Goal: Task Accomplishment & Management: Manage account settings

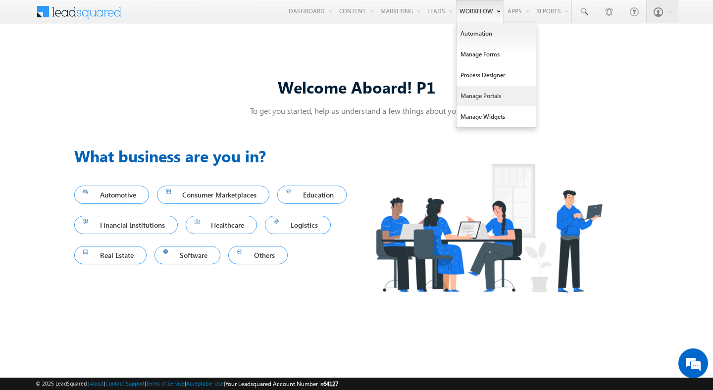
click at [478, 93] on link "Manage Portals" at bounding box center [496, 96] width 79 height 21
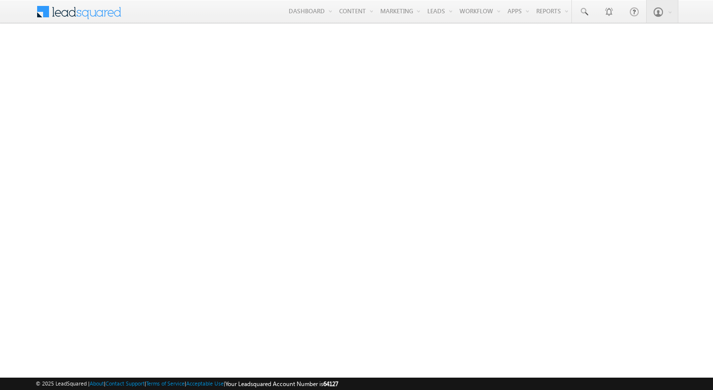
click at [338, 386] on span "64127" at bounding box center [330, 383] width 15 height 7
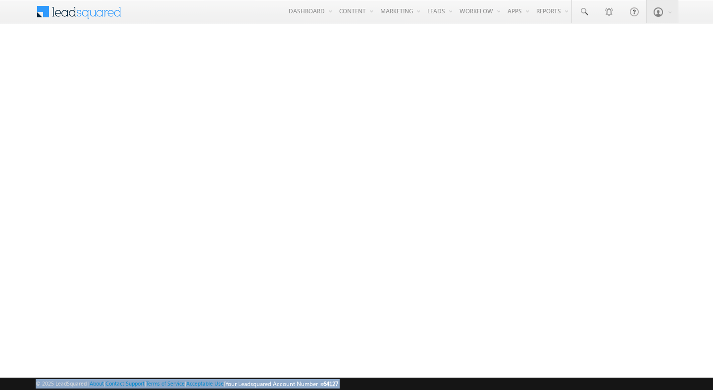
click at [338, 386] on span "64127" at bounding box center [330, 383] width 15 height 7
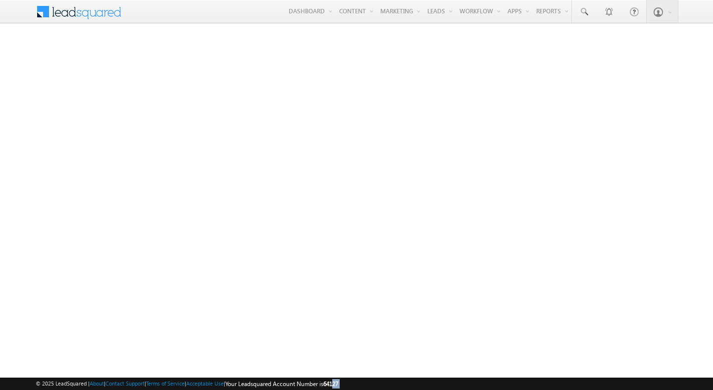
click at [338, 386] on span "64127" at bounding box center [330, 383] width 15 height 7
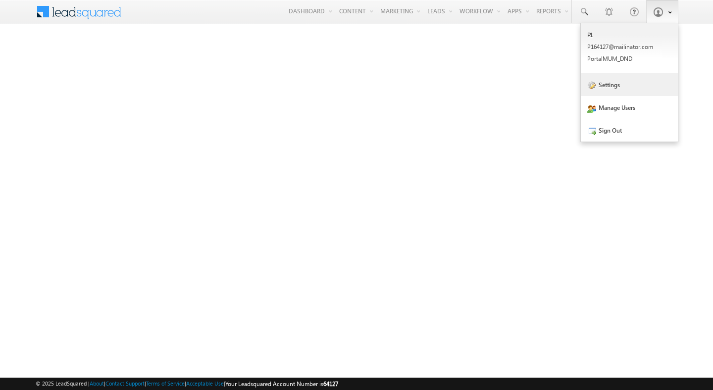
click at [613, 91] on link "Settings" at bounding box center [629, 84] width 97 height 23
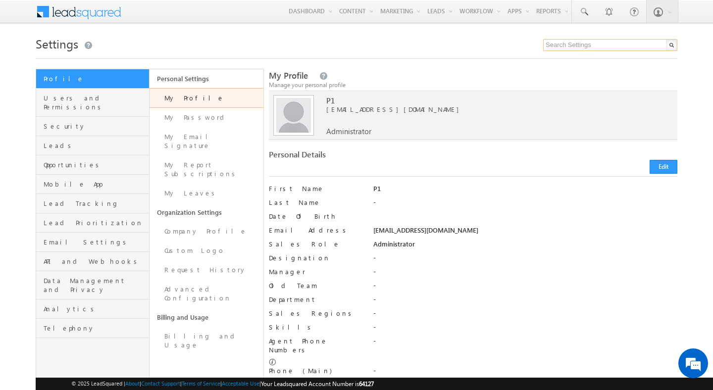
click at [570, 45] on input "text" at bounding box center [610, 45] width 134 height 12
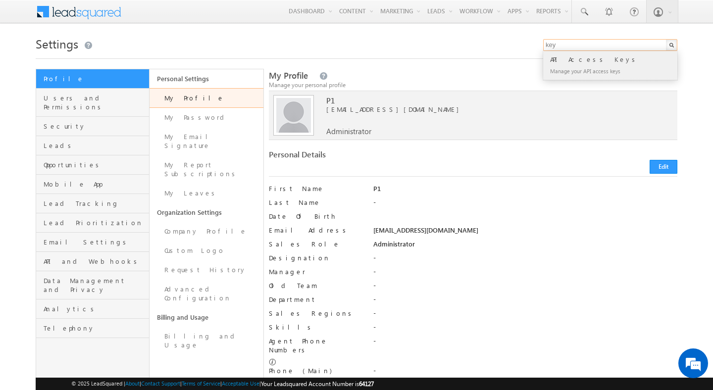
type input "key"
click at [578, 62] on div "API Access Keys" at bounding box center [614, 59] width 133 height 11
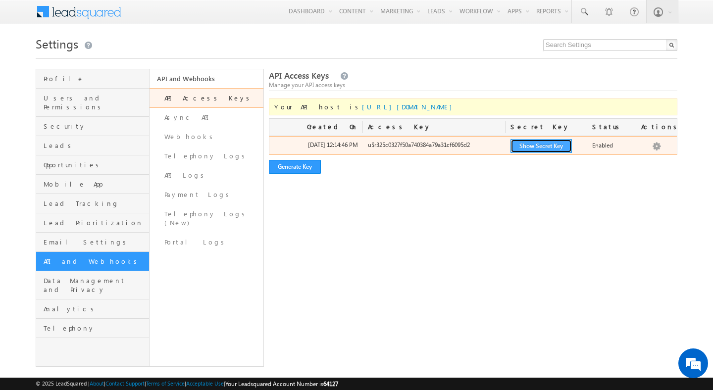
click at [539, 148] on button "Show Secret Key" at bounding box center [541, 146] width 61 height 14
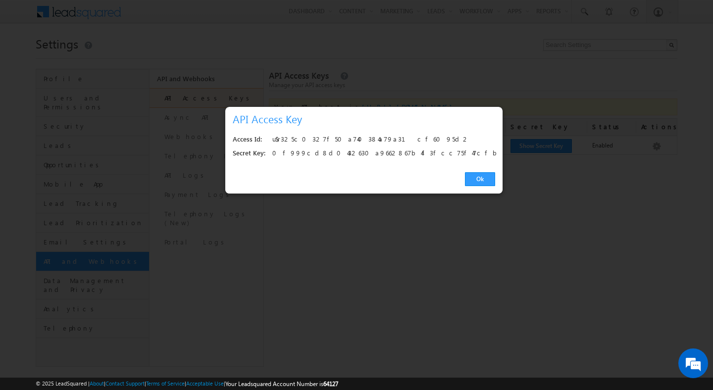
click at [343, 142] on div "u$r325c0327f50a740384a79a31cf6095d2" at bounding box center [380, 140] width 217 height 14
copy div "u$r325c0327f50a740384a79a31cf6095d2"
click at [361, 155] on div "0f999cd8d0432630a9662867b4f3fcc75f47cfbb" at bounding box center [380, 154] width 217 height 14
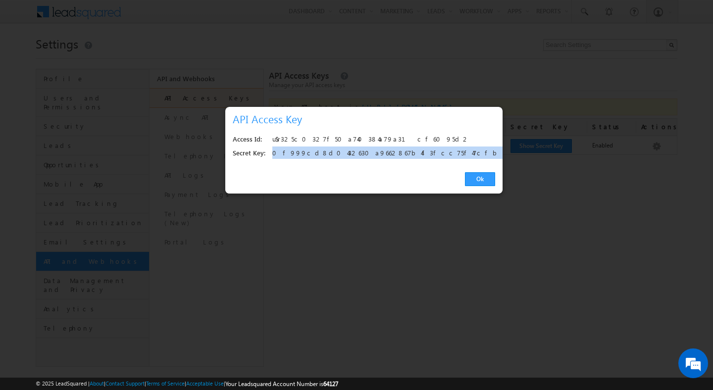
click at [361, 155] on div "0f999cd8d0432630a9662867b4f3fcc75f47cfbb" at bounding box center [380, 154] width 217 height 14
copy div "0f999cd8d0432630a9662867b4f3fcc75f47cfbb"
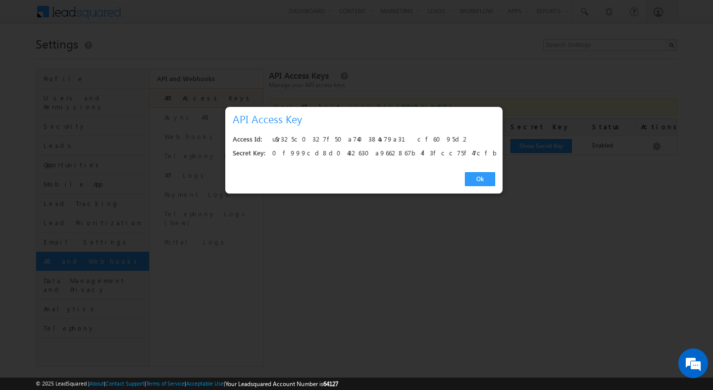
click at [319, 143] on div "u$r325c0327f50a740384a79a31cf6095d2" at bounding box center [380, 140] width 217 height 14
copy div "u$r325c0327f50a740384a79a31cf6095d2"
